Goal: Information Seeking & Learning: Check status

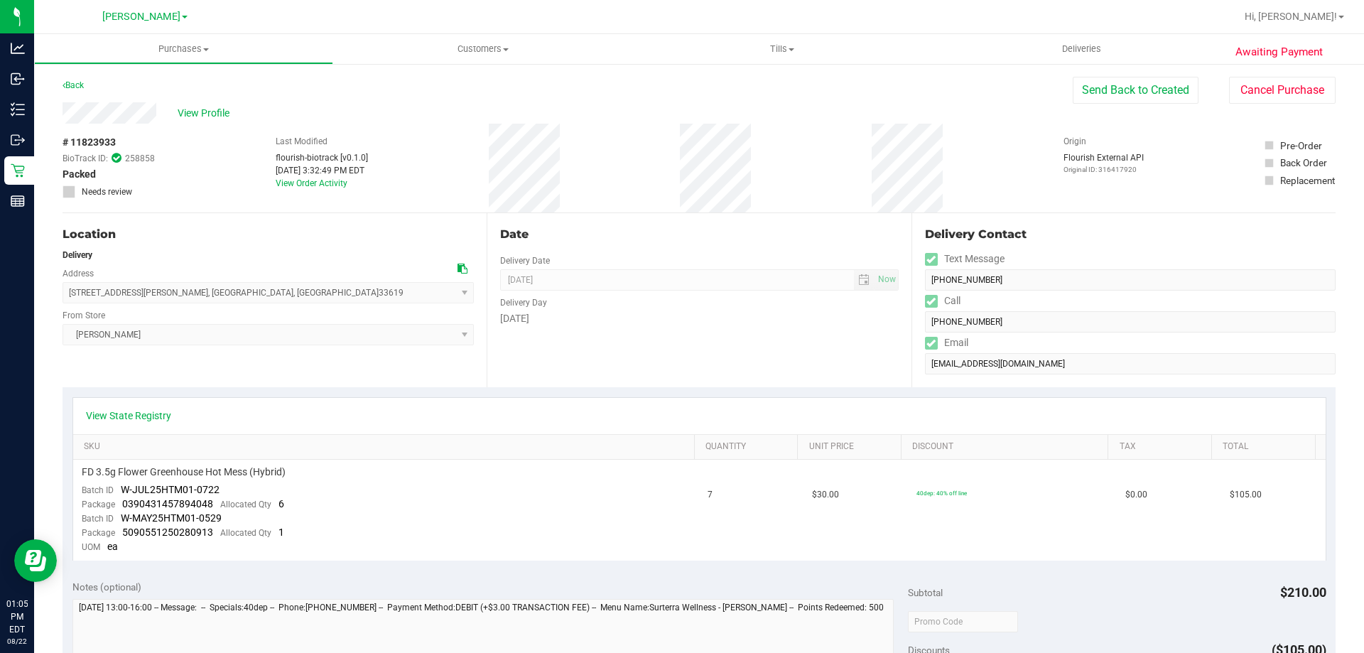
scroll to position [31, 0]
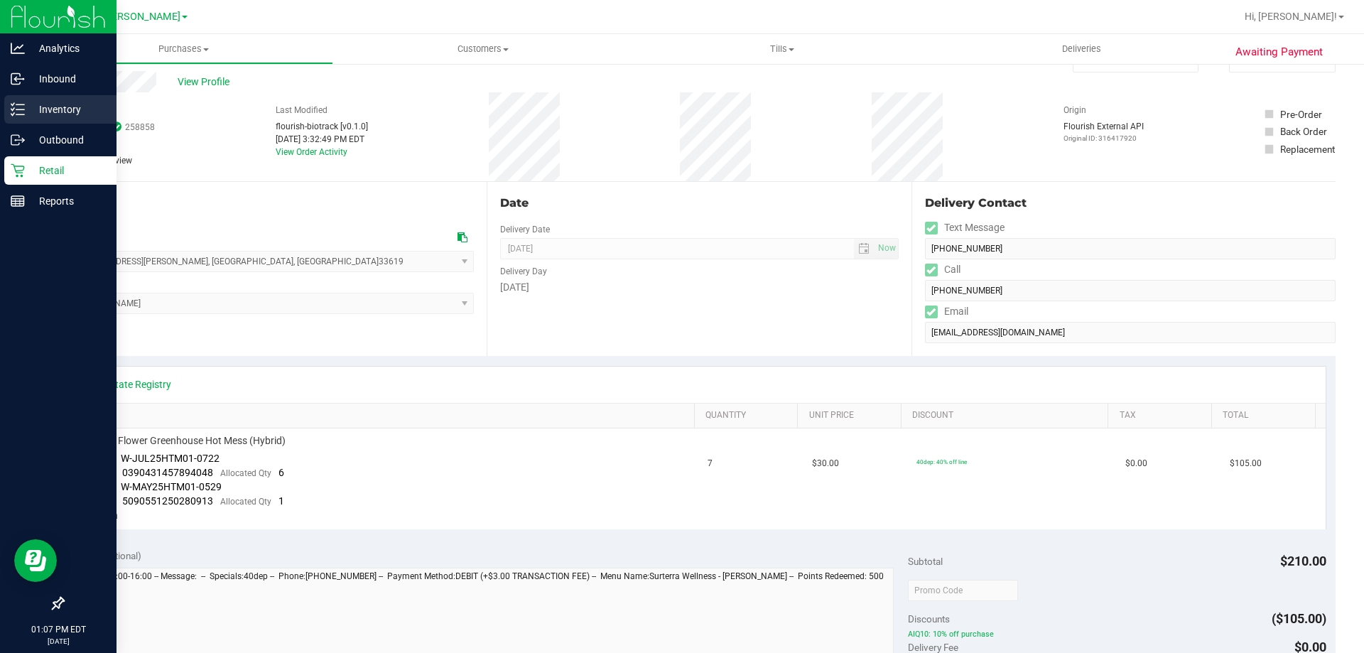
click at [48, 98] on div "Inventory" at bounding box center [60, 109] width 112 height 28
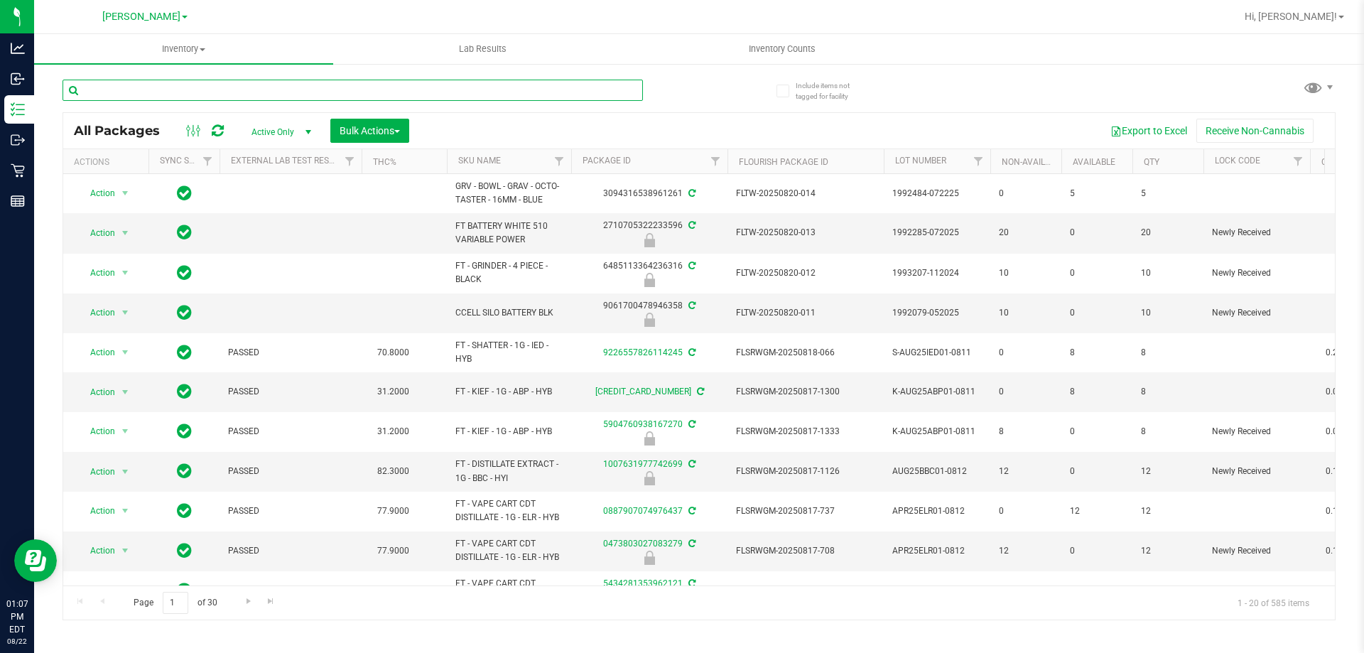
click at [224, 93] on input "text" at bounding box center [353, 90] width 580 height 21
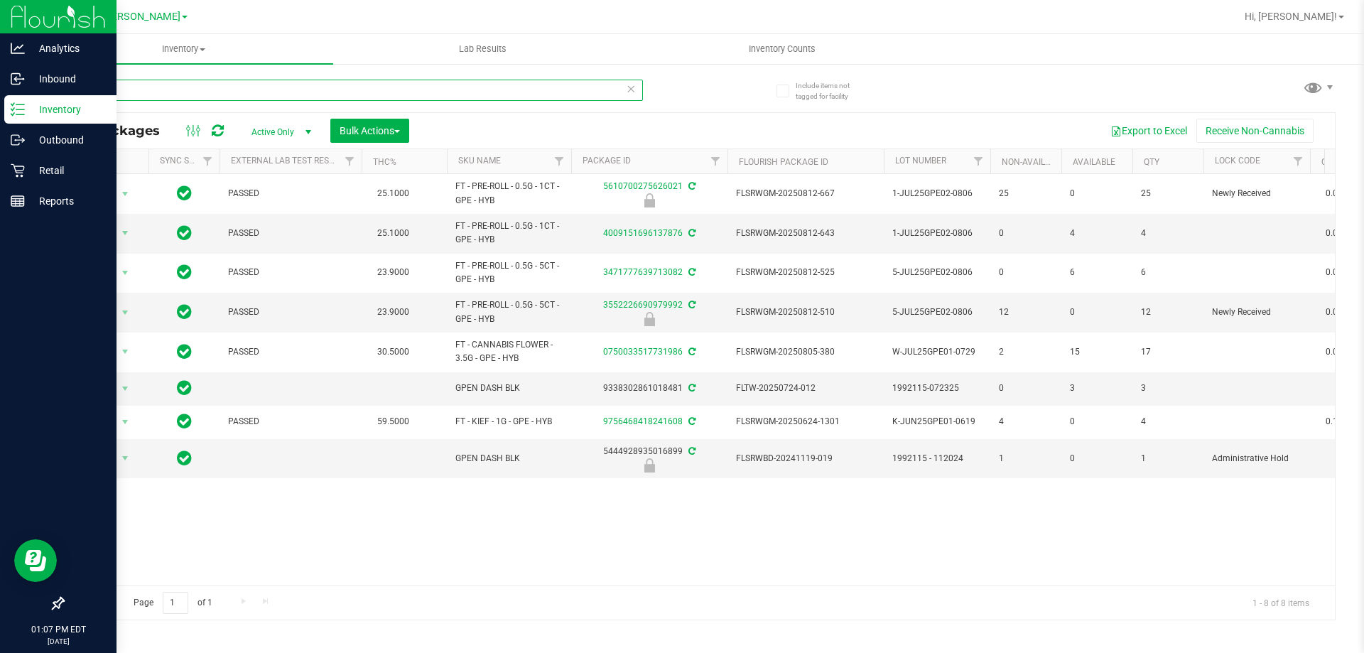
drag, startPoint x: 183, startPoint y: 97, endPoint x: 0, endPoint y: 97, distance: 182.6
click at [0, 97] on div "Analytics Inbound Inventory Outbound Retail Reports 01:07 PM EDT [DATE] 08/22 […" at bounding box center [682, 326] width 1364 height 653
type input "kief"
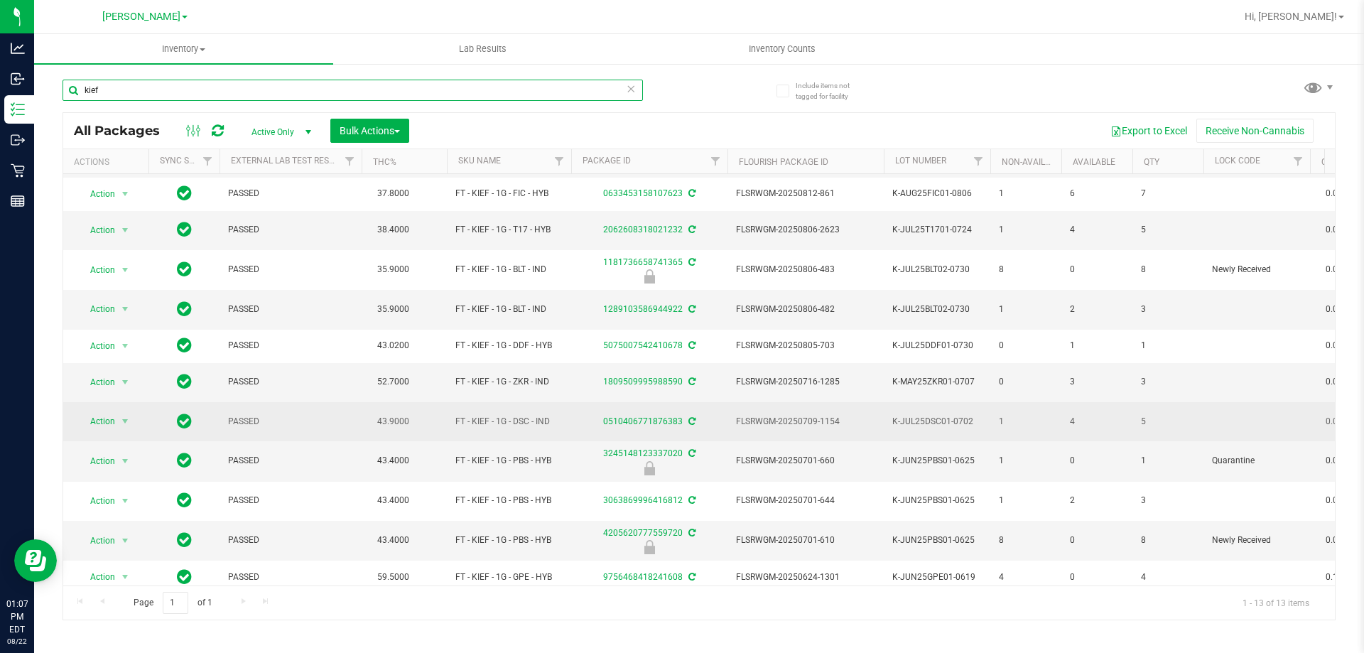
scroll to position [82, 0]
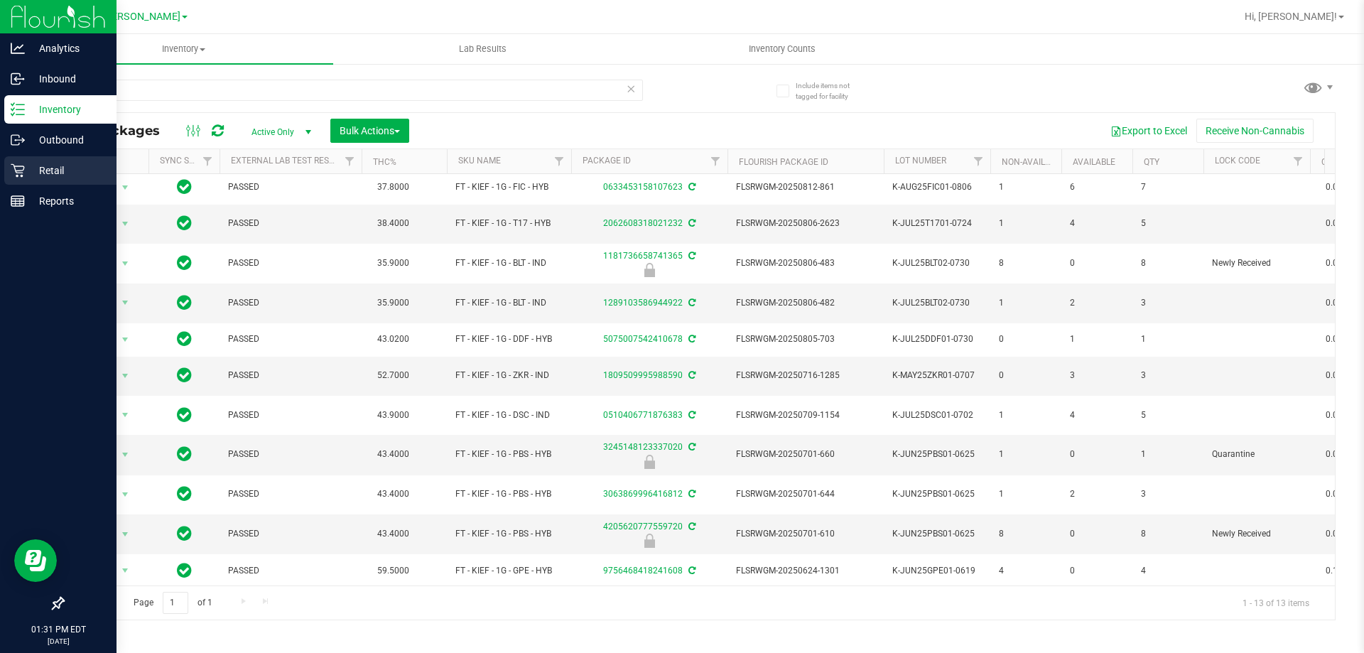
click at [63, 165] on p "Retail" at bounding box center [67, 170] width 85 height 17
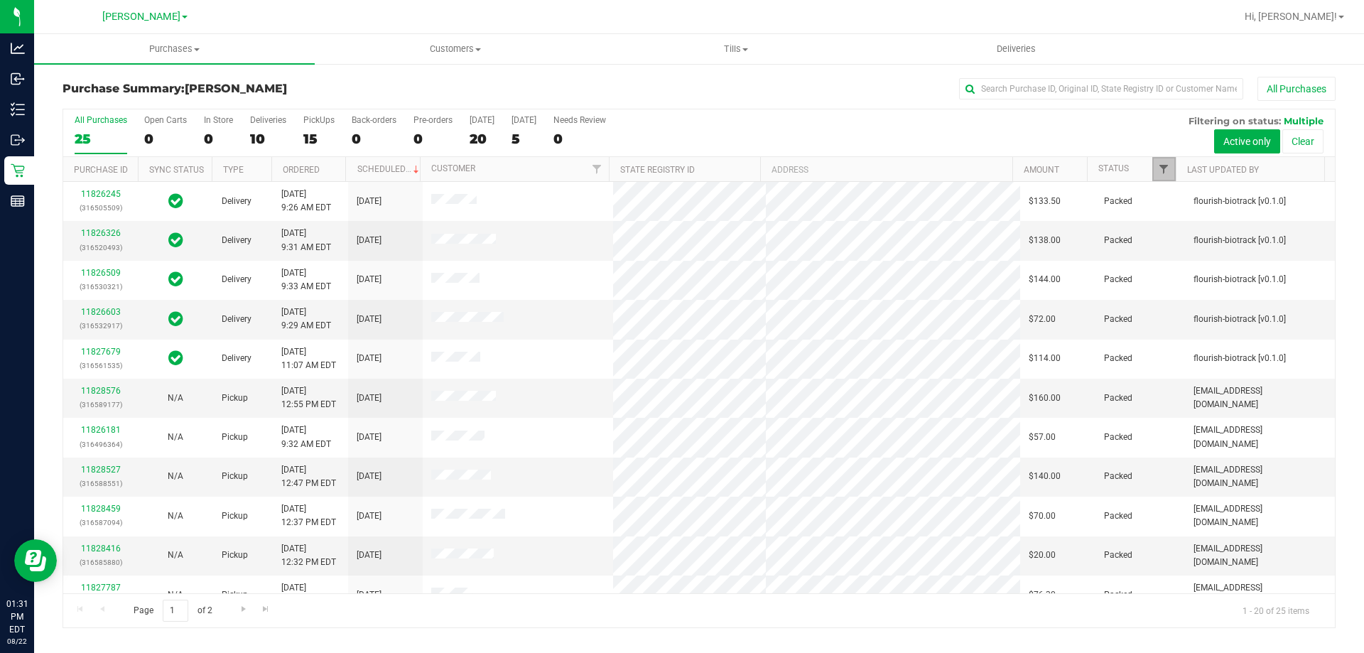
click at [1163, 173] on span "Filter" at bounding box center [1163, 168] width 11 height 11
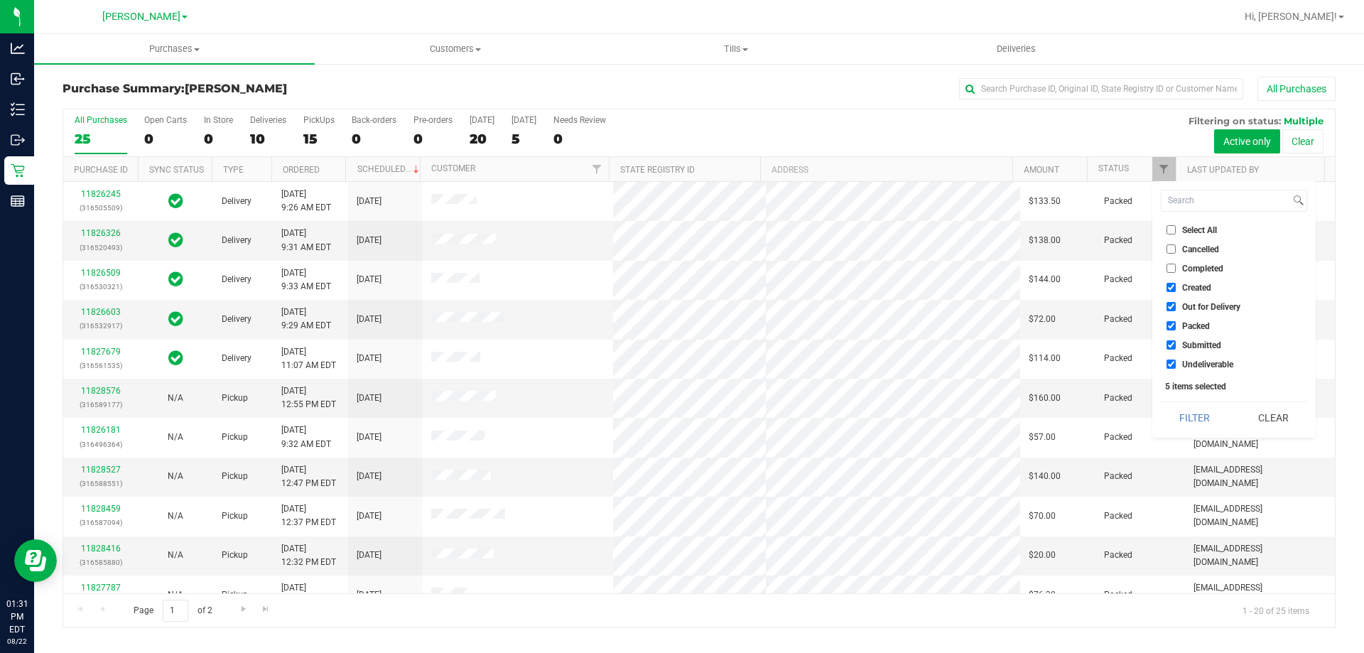
click at [1190, 222] on li "Select All" at bounding box center [1234, 229] width 146 height 15
click at [1193, 229] on span "Select All" at bounding box center [1199, 230] width 35 height 9
click at [1176, 229] on input "Select All" at bounding box center [1170, 229] width 9 height 9
checkbox input "true"
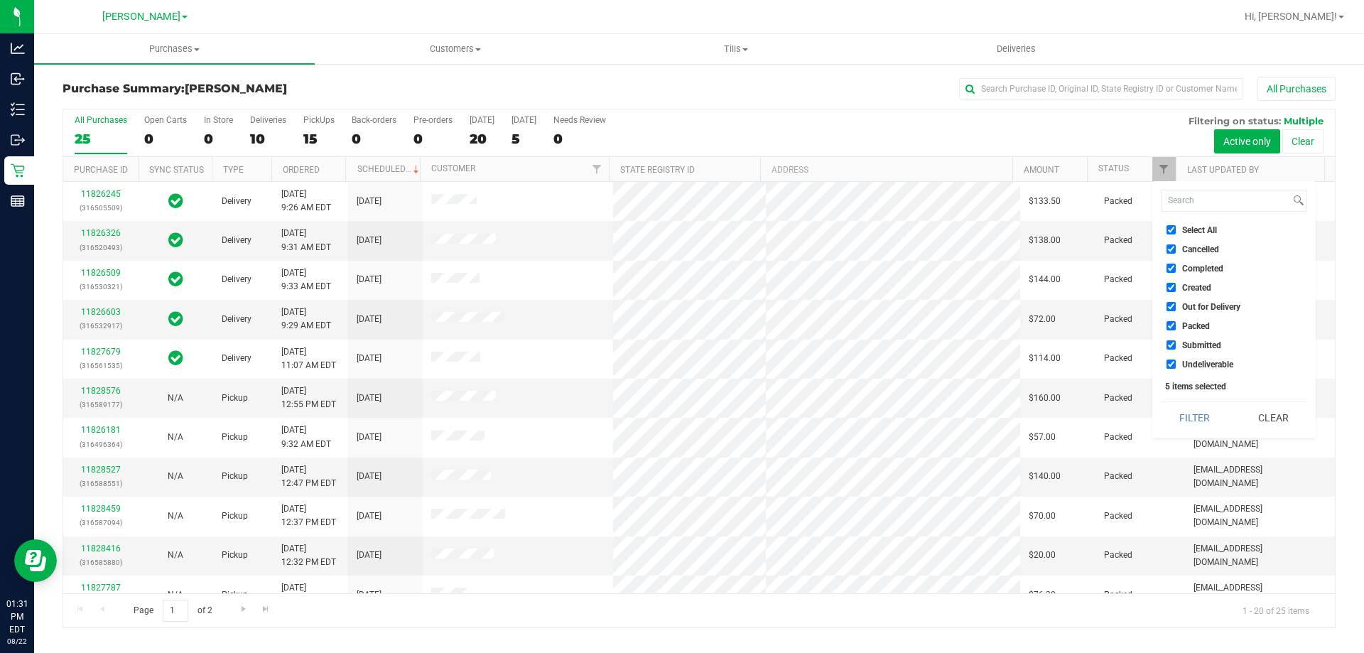
checkbox input "true"
click at [1187, 354] on ul "Select All Cancelled Completed Created Out for Delivery Packed Submitted Undeli…" at bounding box center [1234, 296] width 146 height 149
click at [1196, 227] on span "Select All" at bounding box center [1199, 230] width 35 height 9
click at [1176, 227] on input "Select All" at bounding box center [1170, 229] width 9 height 9
checkbox input "false"
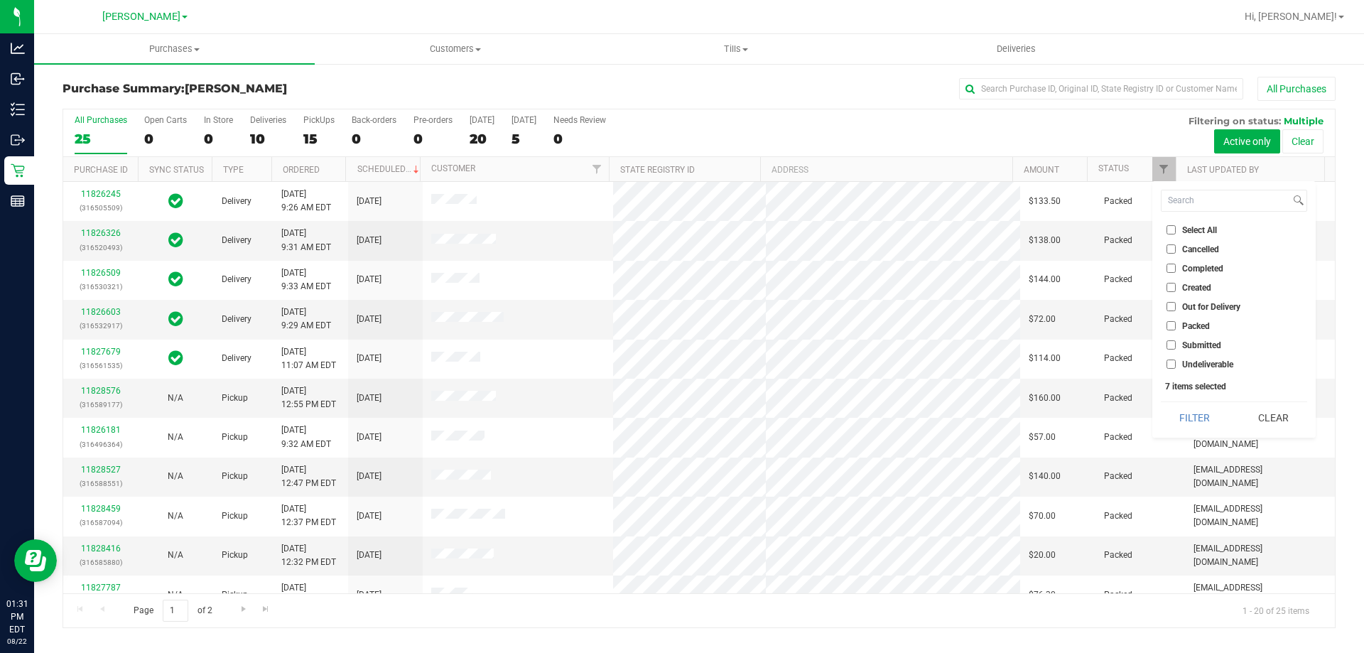
checkbox input "false"
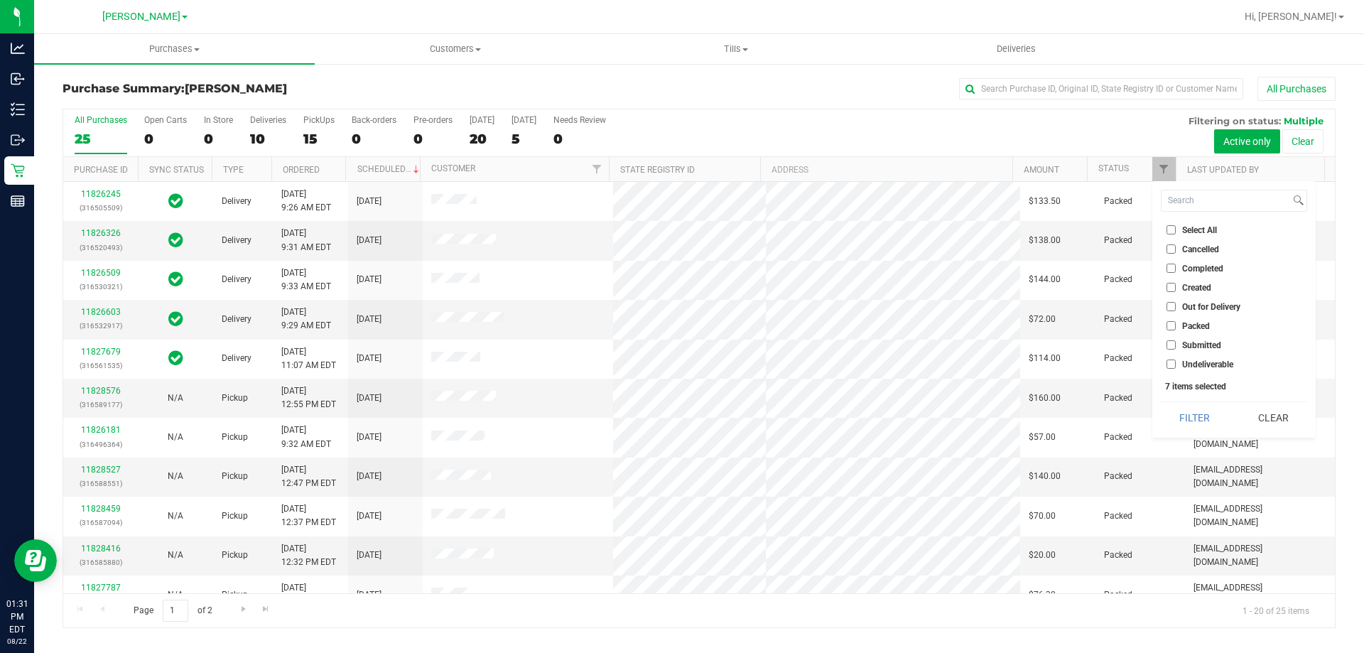
checkbox input "false"
click at [1196, 227] on span "Select All" at bounding box center [1199, 230] width 35 height 9
click at [1176, 227] on input "Select All" at bounding box center [1170, 229] width 9 height 9
checkbox input "true"
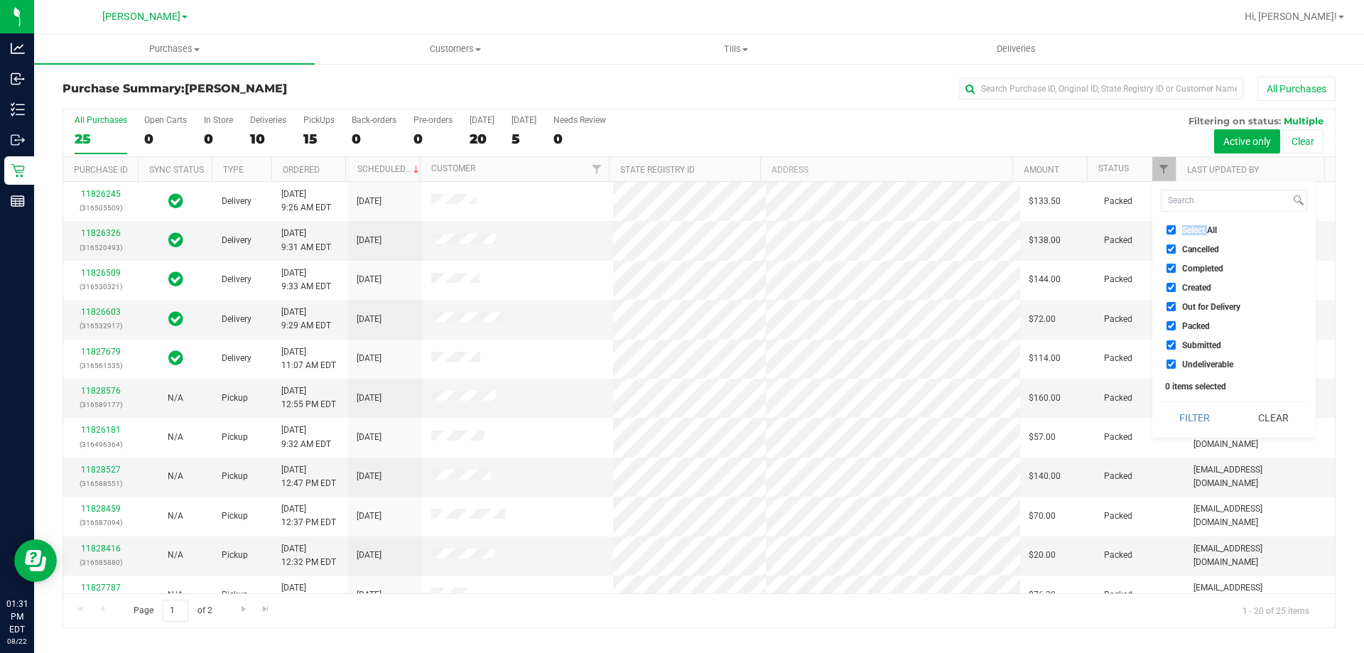
checkbox input "true"
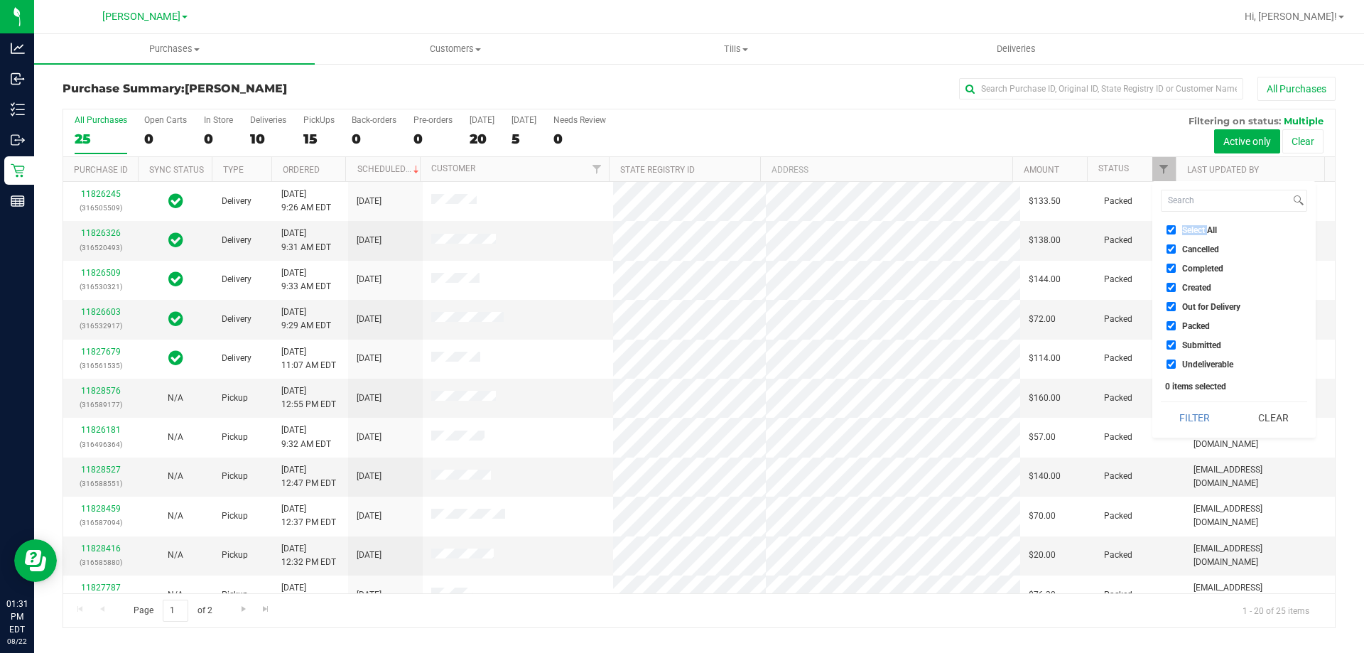
checkbox input "true"
click at [1207, 222] on li "Select All" at bounding box center [1234, 229] width 146 height 15
click at [1204, 227] on span "Select All" at bounding box center [1199, 230] width 35 height 9
click at [1176, 227] on input "Select All" at bounding box center [1170, 229] width 9 height 9
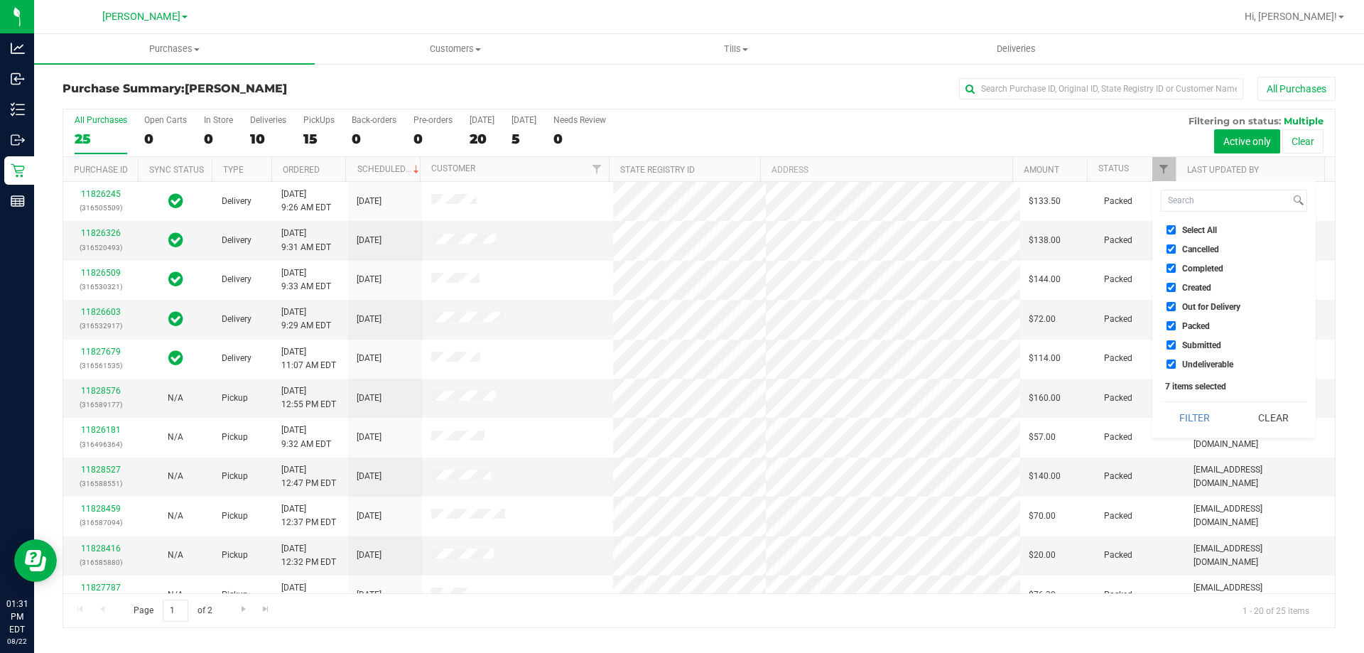
checkbox input "false"
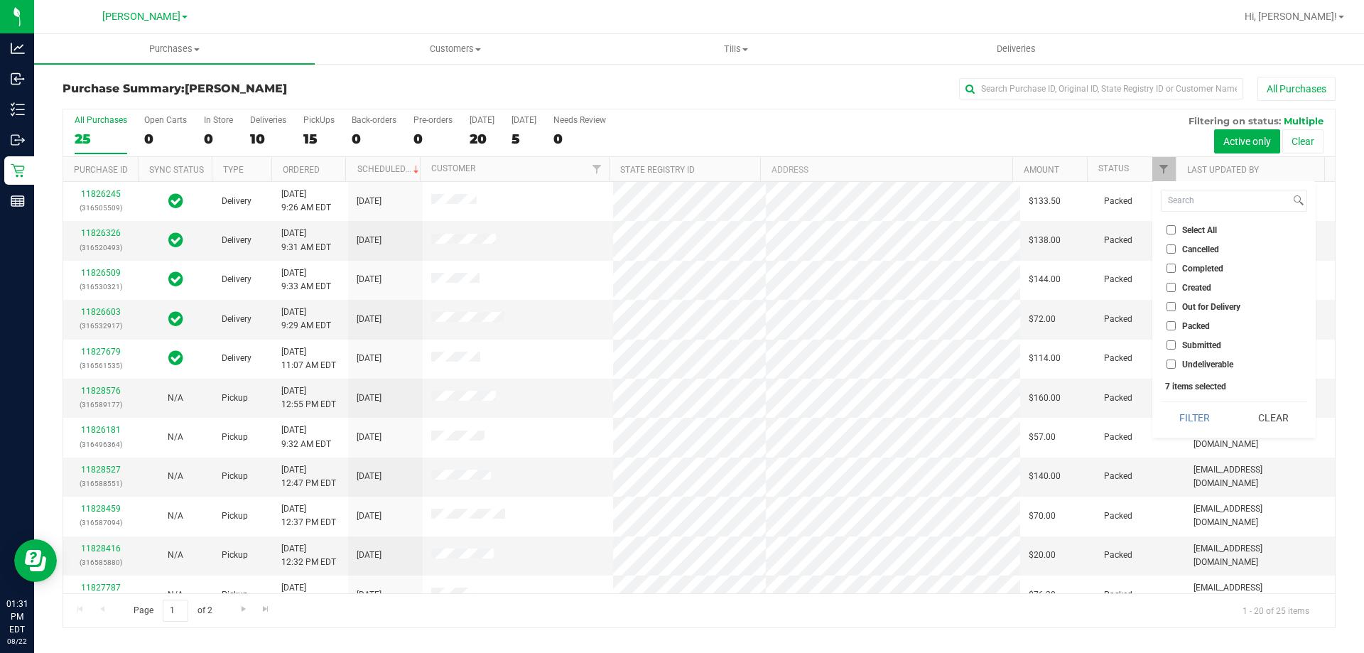
checkbox input "false"
click at [1201, 344] on span "Submitted" at bounding box center [1201, 345] width 39 height 9
click at [1176, 344] on input "Submitted" at bounding box center [1170, 344] width 9 height 9
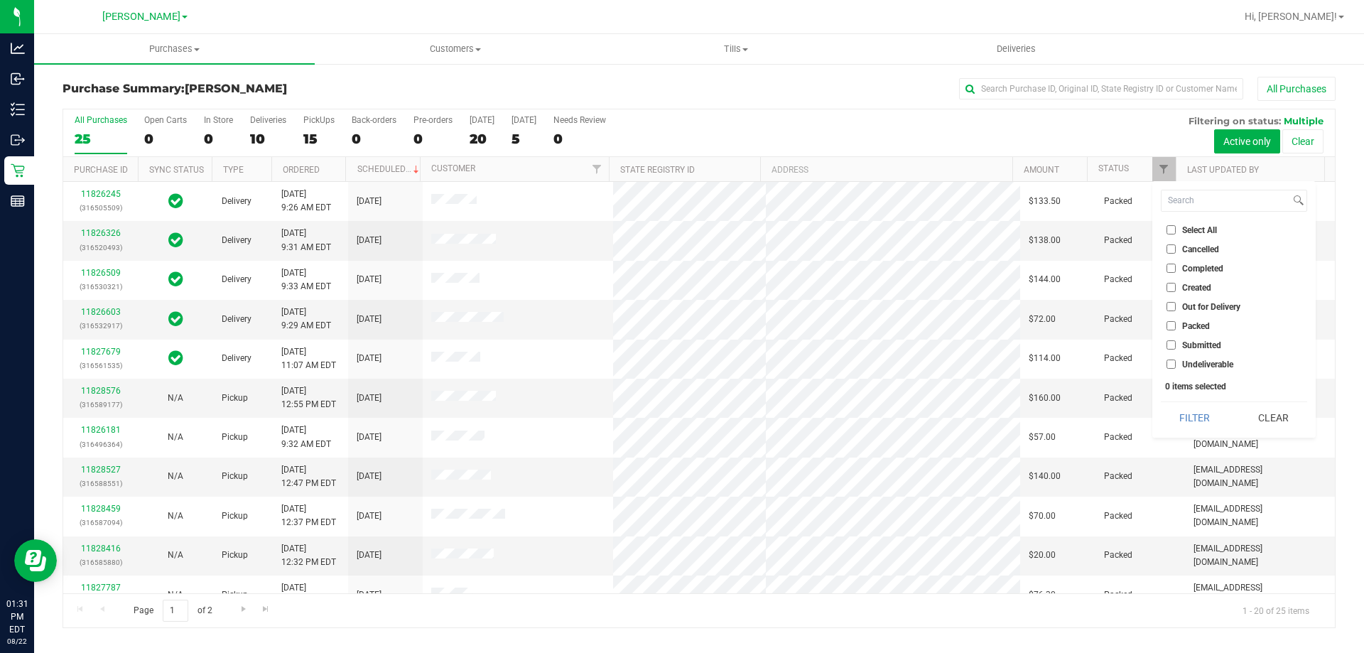
checkbox input "true"
click at [1193, 426] on button "Filter" at bounding box center [1195, 417] width 68 height 31
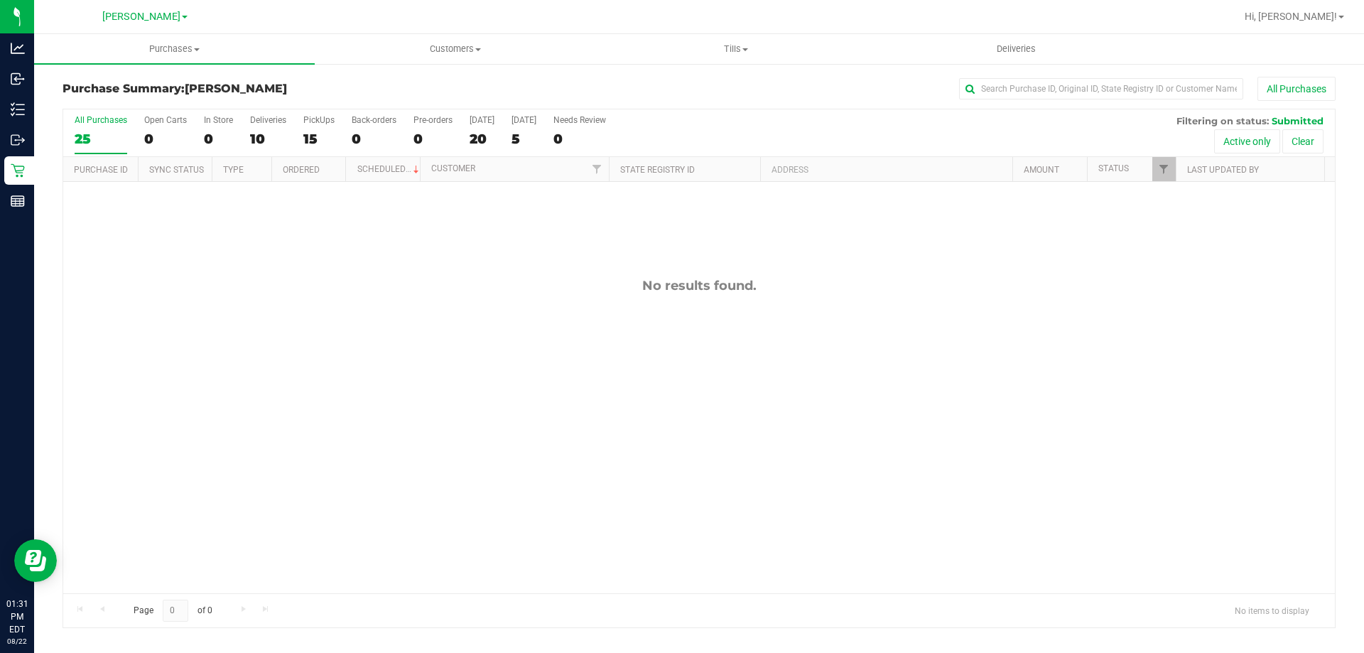
drag, startPoint x: 899, startPoint y: 433, endPoint x: 825, endPoint y: 382, distance: 89.3
click at [894, 426] on div "No results found." at bounding box center [699, 435] width 1272 height 507
click at [573, 313] on div "No results found." at bounding box center [699, 435] width 1272 height 507
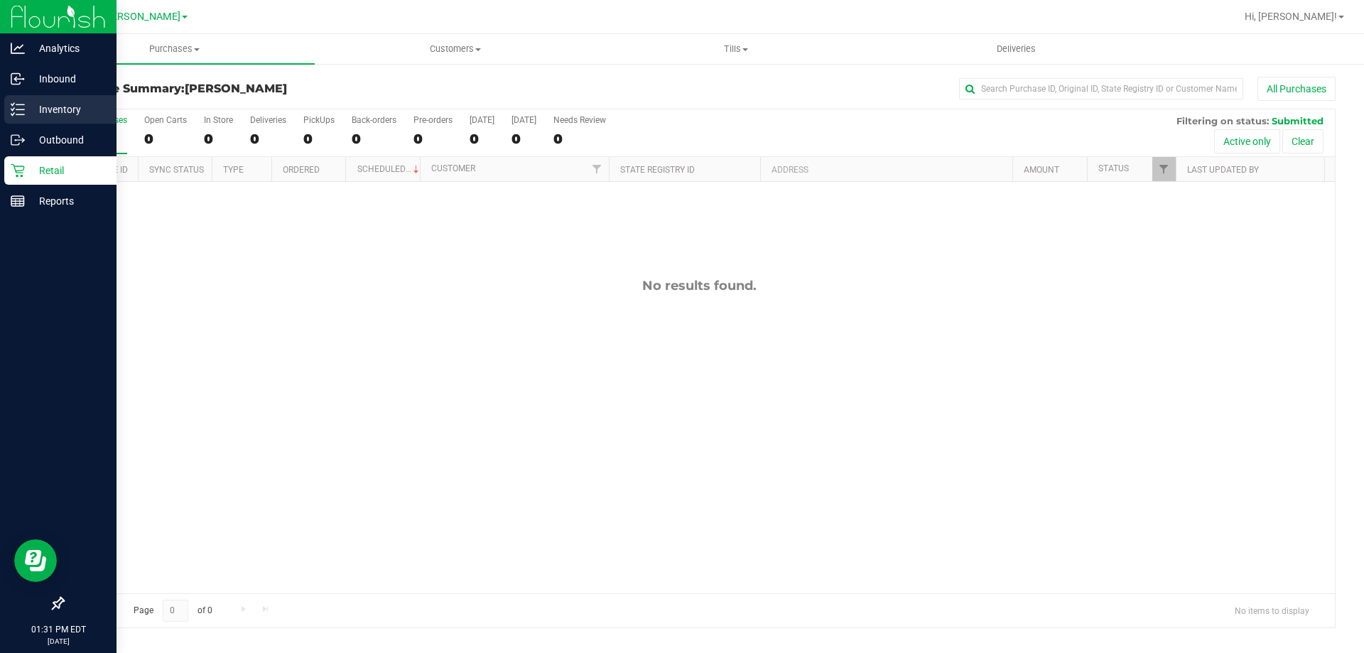
click at [59, 110] on p "Inventory" at bounding box center [67, 109] width 85 height 17
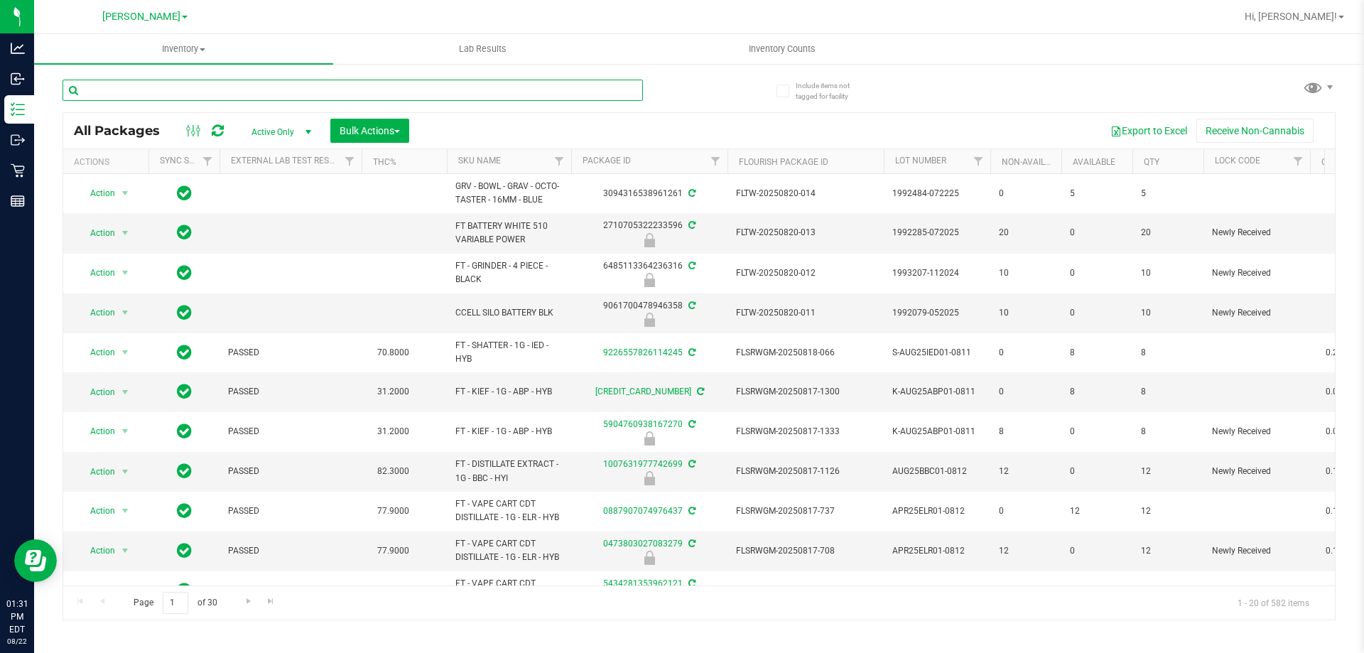
drag, startPoint x: 358, startPoint y: 89, endPoint x: 293, endPoint y: 89, distance: 64.6
click at [293, 89] on input "text" at bounding box center [353, 90] width 580 height 21
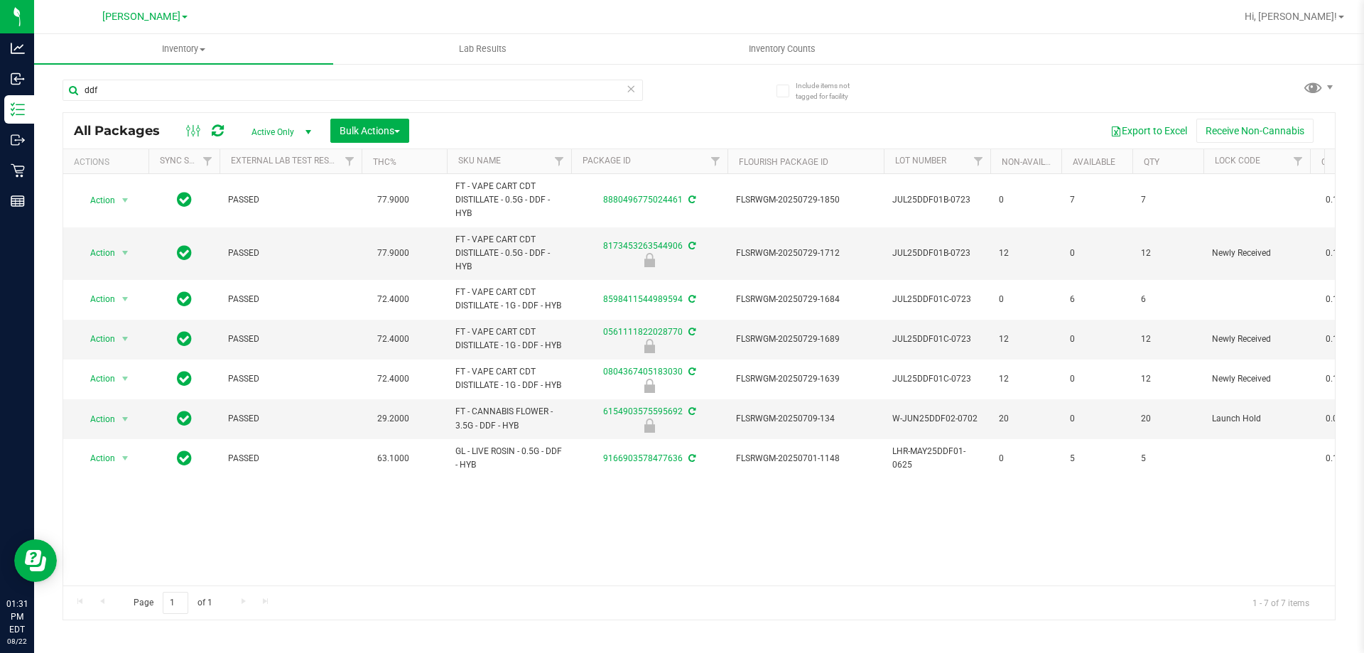
click at [497, 530] on div "Action Action Adjust qty Create package Edit attributes Global inventory Locate…" at bounding box center [699, 379] width 1272 height 411
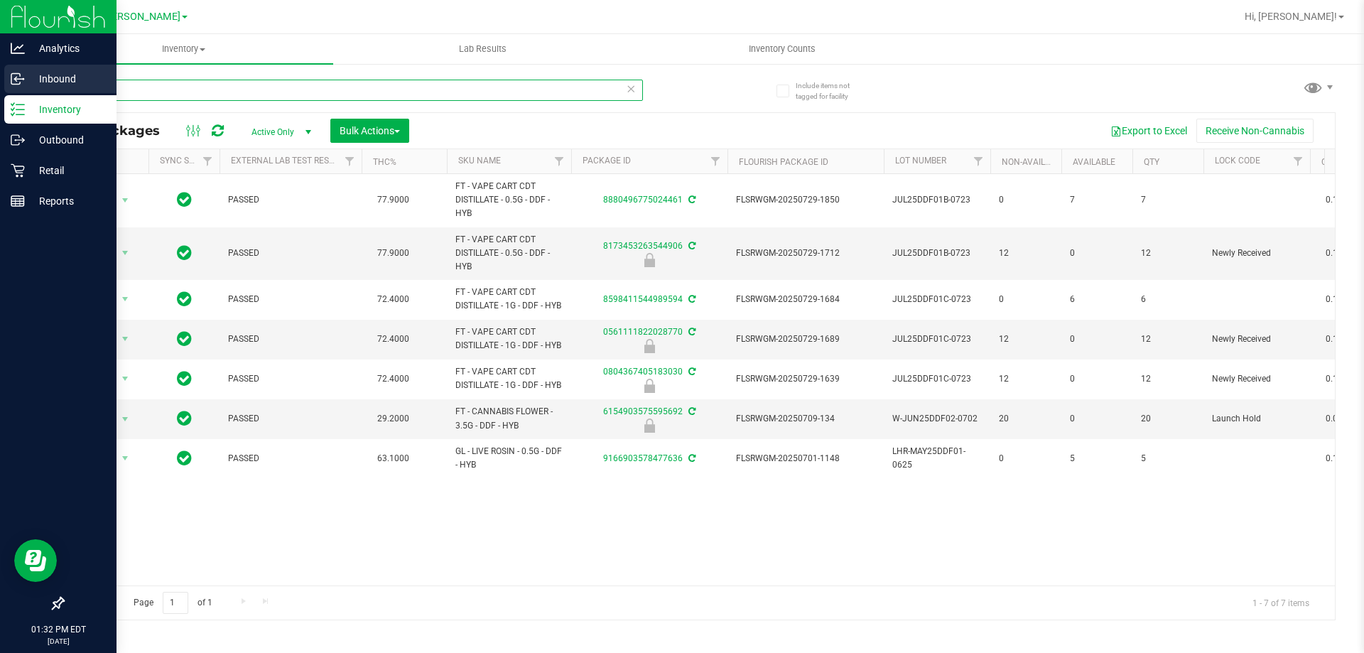
drag, startPoint x: 106, startPoint y: 88, endPoint x: 0, endPoint y: 84, distance: 105.9
click at [0, 84] on div "Analytics Inbound Inventory Outbound Retail Reports 01:32 PM EDT [DATE] 08/22 […" at bounding box center [682, 326] width 1364 height 653
type input "gss"
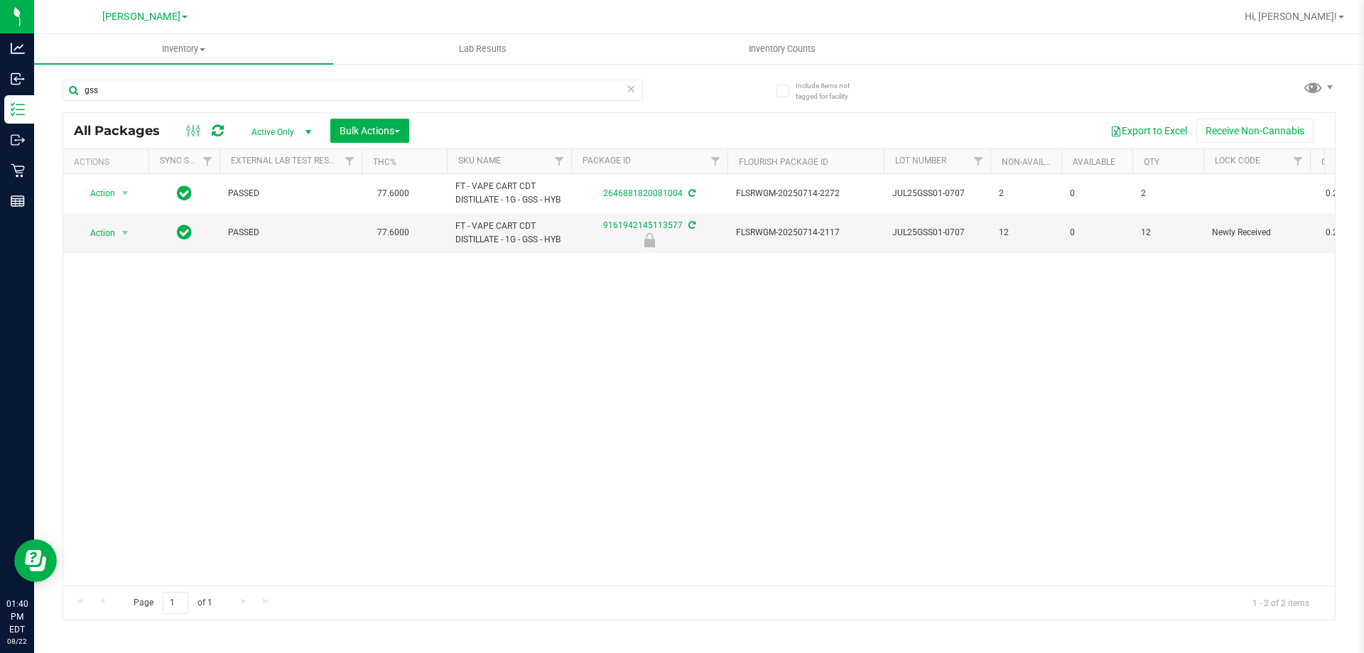
click at [846, 421] on div "Action Action Adjust qty Create package Edit attributes Global inventory Locate…" at bounding box center [699, 379] width 1272 height 411
